Goal: Task Accomplishment & Management: Use online tool/utility

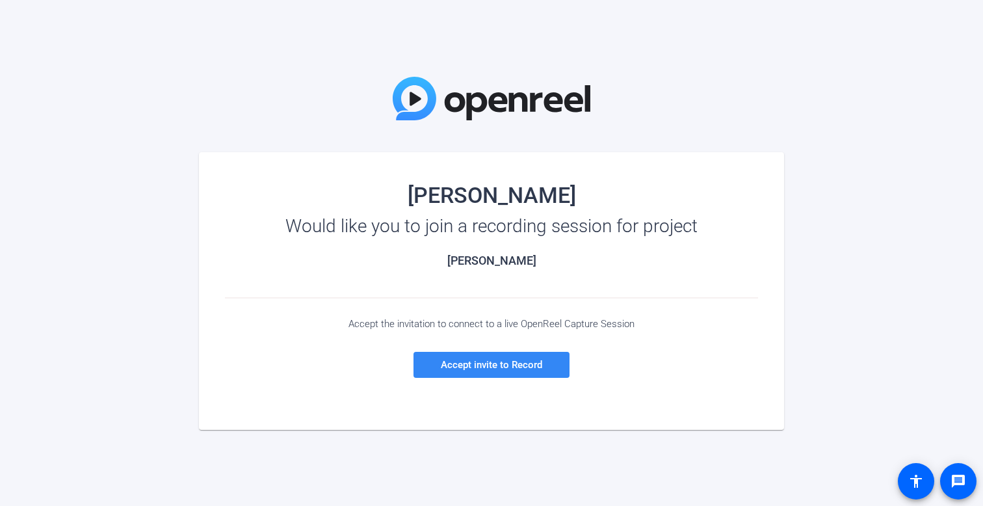
click at [478, 358] on span at bounding box center [492, 364] width 156 height 31
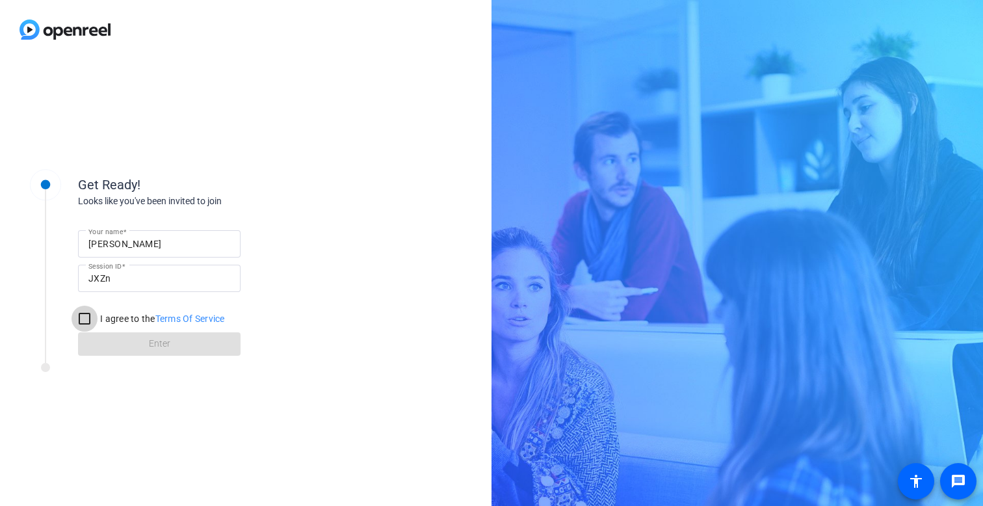
click at [81, 316] on input "I agree to the Terms Of Service" at bounding box center [85, 319] width 26 height 26
checkbox input "true"
click at [116, 337] on span at bounding box center [159, 343] width 163 height 31
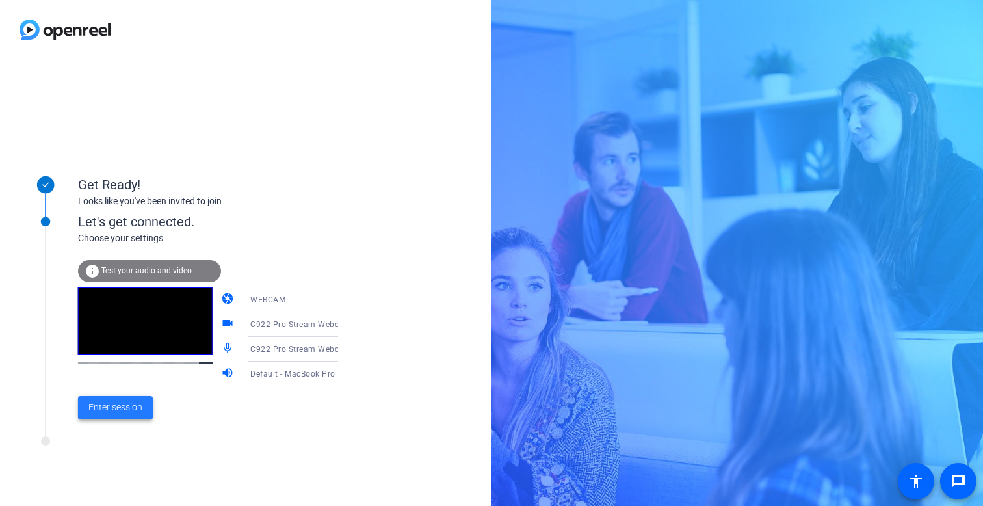
click at [106, 408] on span "Enter session" at bounding box center [115, 408] width 54 height 14
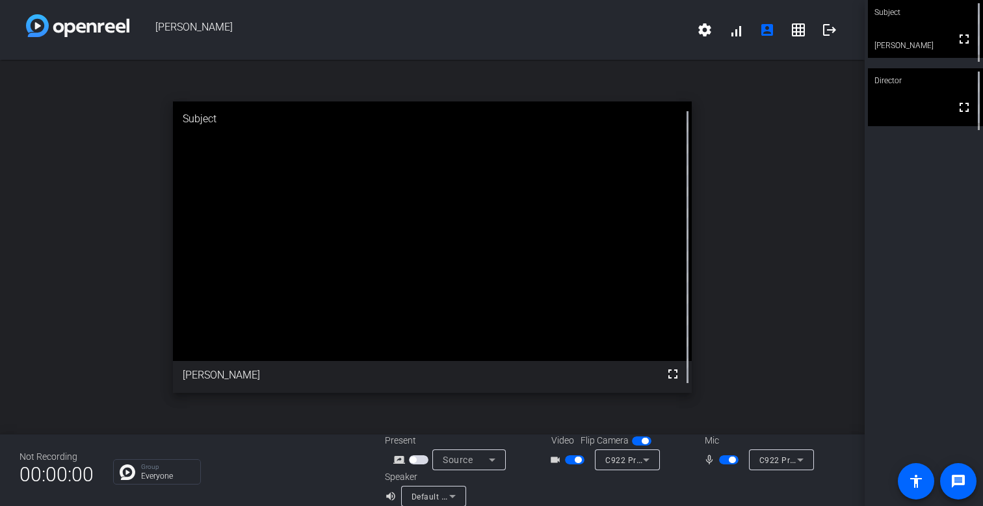
click at [639, 456] on icon at bounding box center [647, 460] width 16 height 16
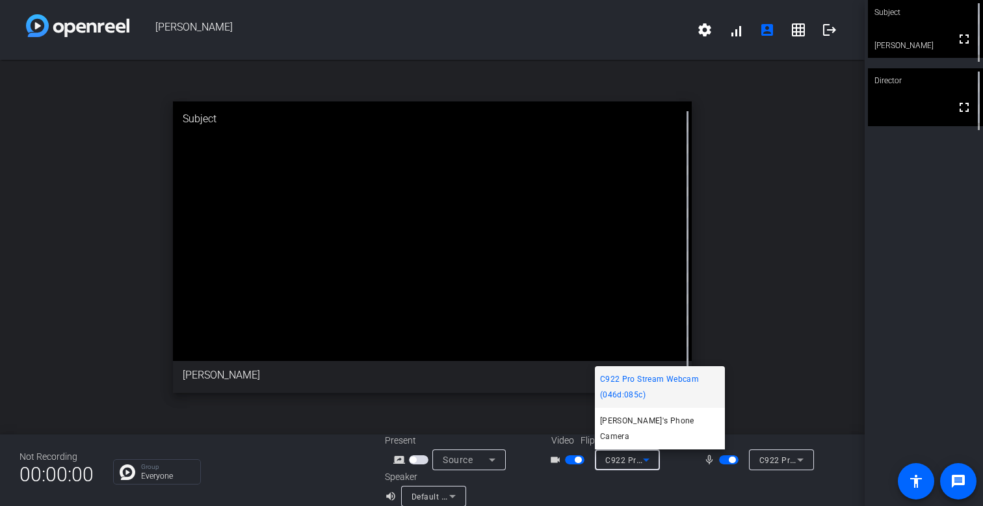
click at [643, 462] on div at bounding box center [491, 253] width 983 height 506
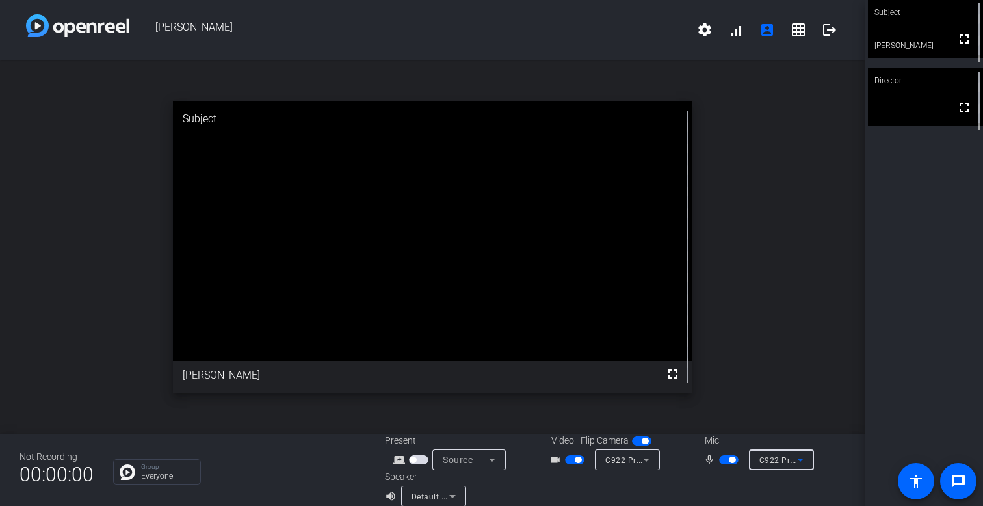
click at [793, 459] on icon at bounding box center [801, 460] width 16 height 16
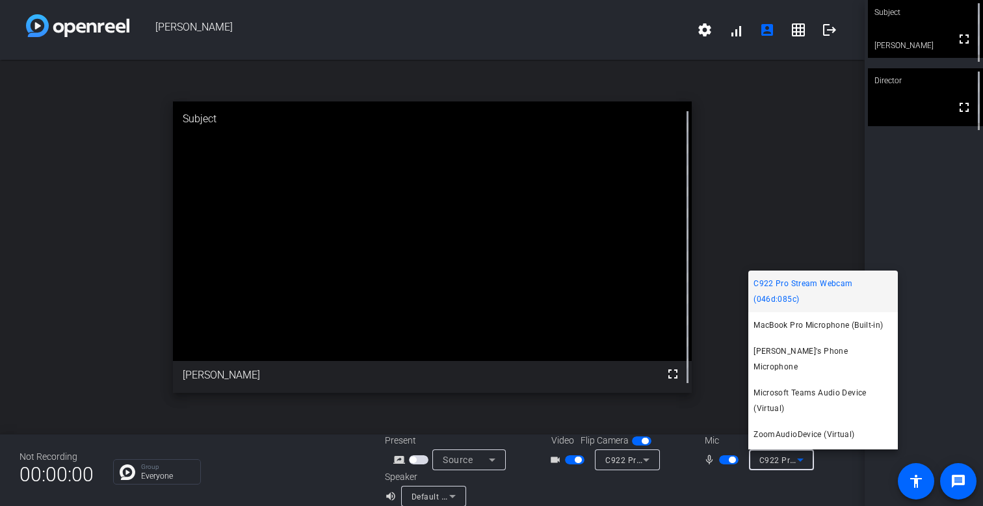
click at [449, 492] on div at bounding box center [491, 253] width 983 height 506
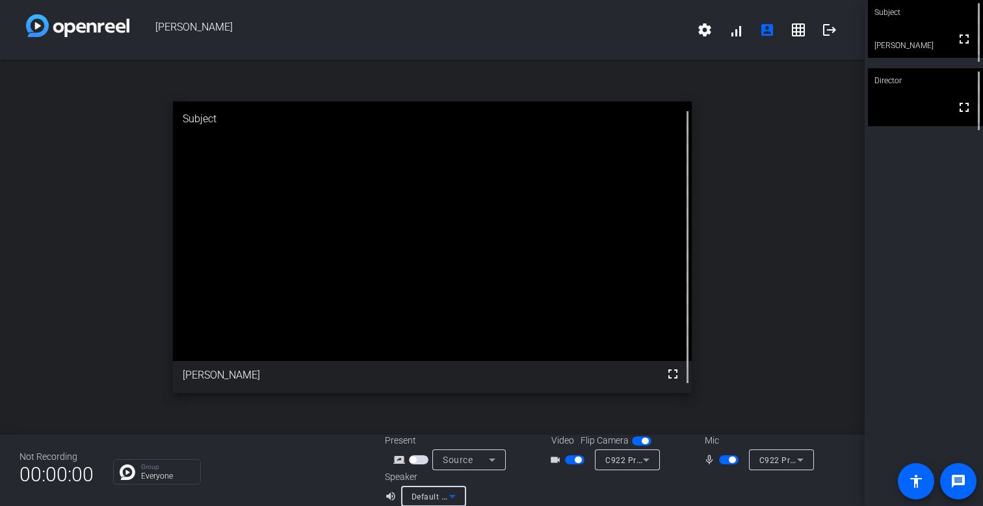
click at [453, 494] on icon at bounding box center [453, 496] width 16 height 16
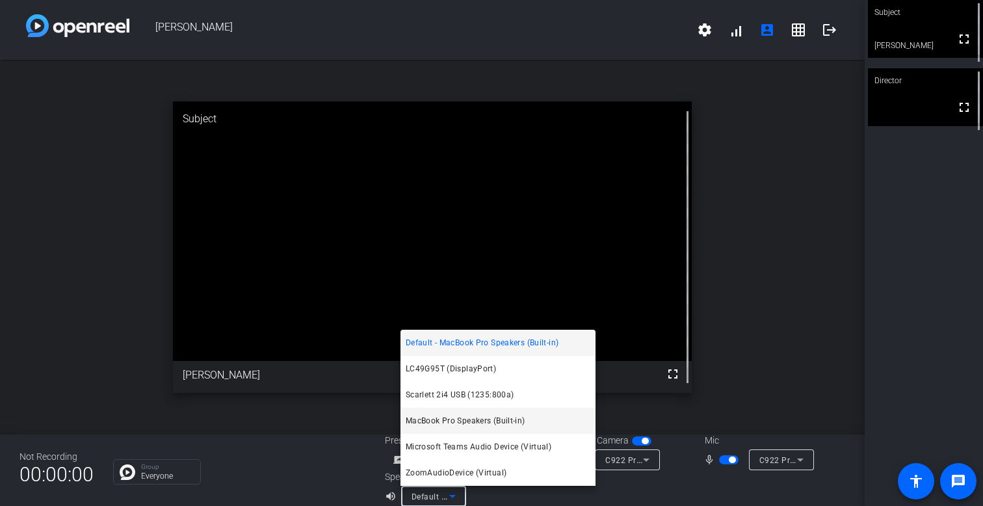
click at [437, 424] on span "MacBook Pro Speakers (Built-in)" at bounding box center [466, 421] width 120 height 16
